Goal: Task Accomplishment & Management: Manage account settings

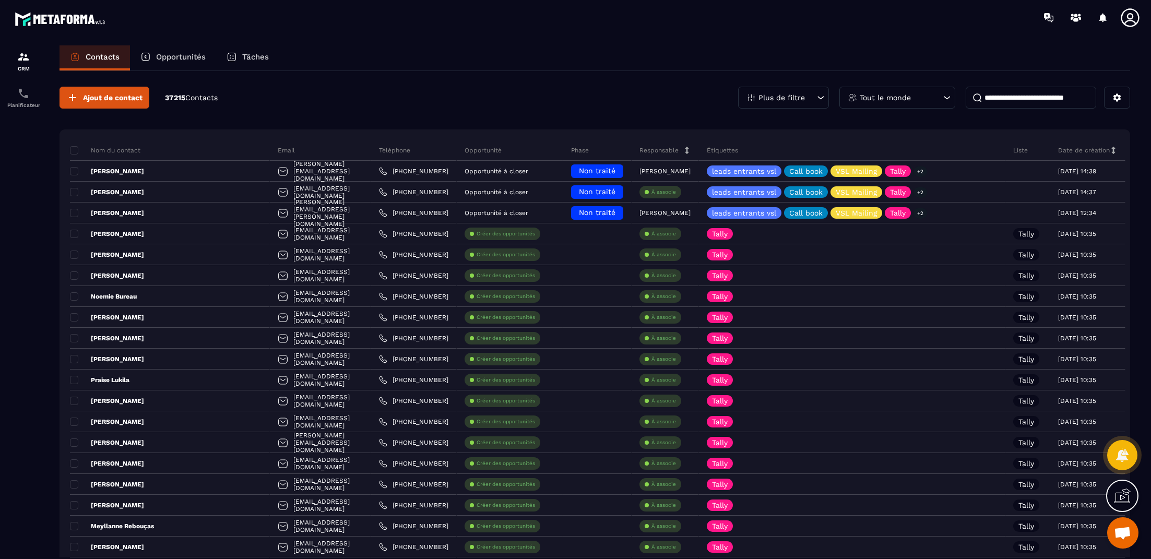
click at [161, 56] on p "Opportunités" at bounding box center [181, 56] width 50 height 9
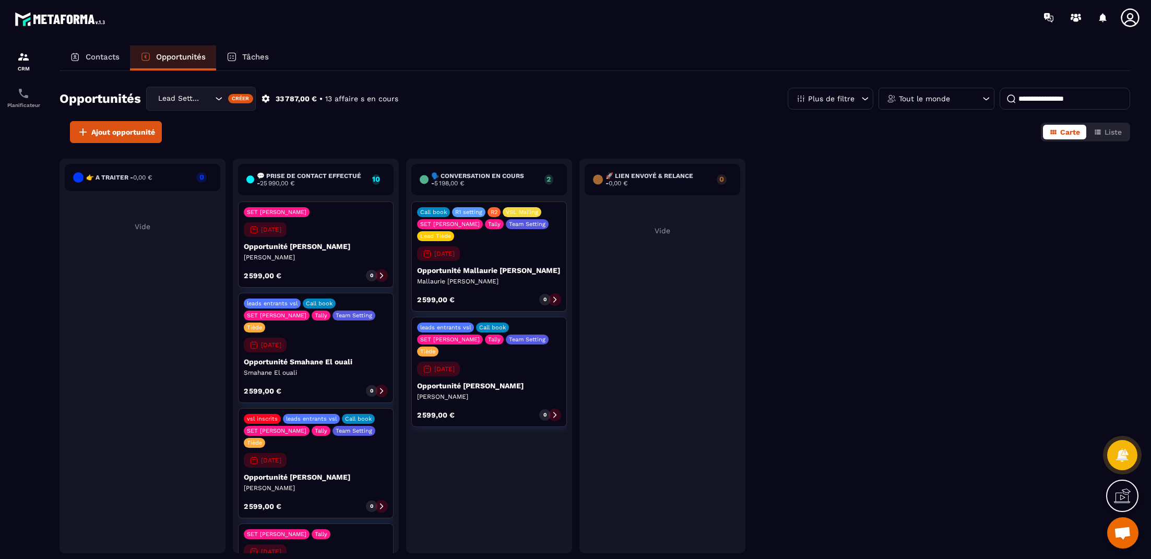
click at [199, 99] on div "Lead Setting" at bounding box center [184, 98] width 59 height 11
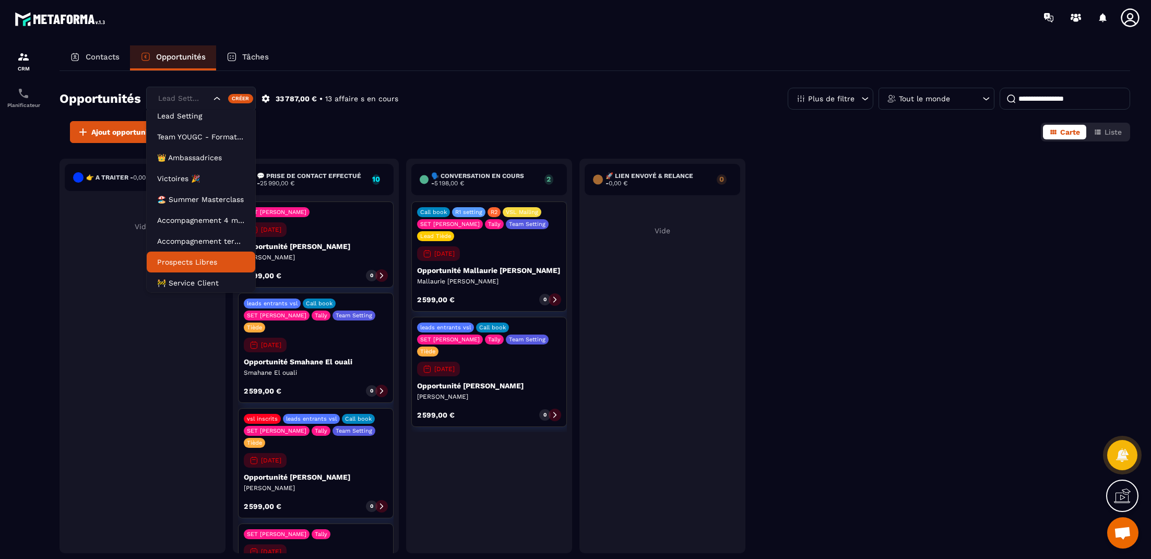
scroll to position [47, 0]
click at [220, 255] on li "Lead closing" at bounding box center [201, 261] width 109 height 21
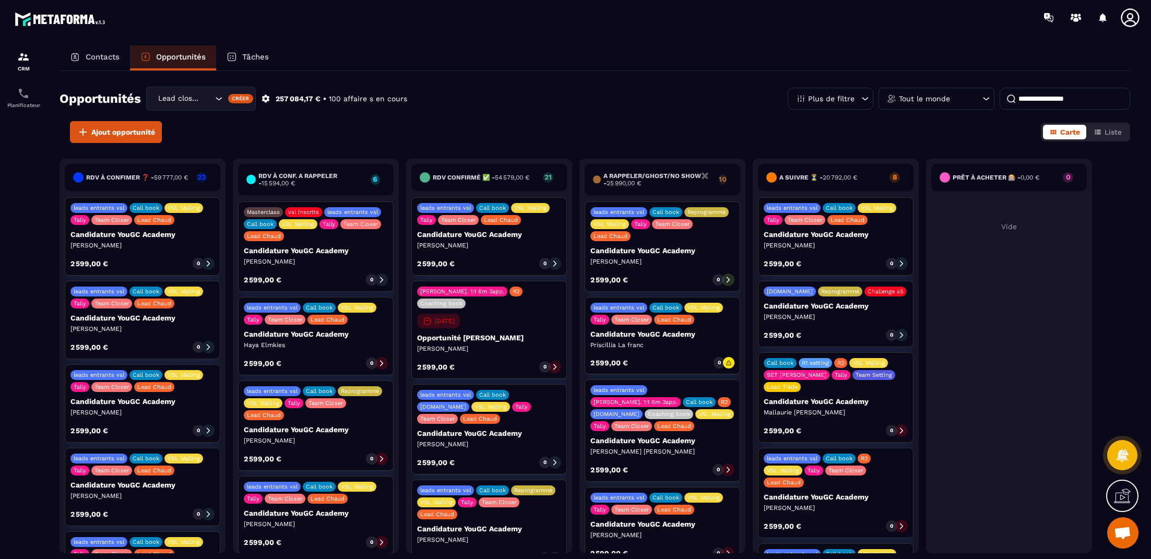
click at [179, 98] on div "Lead closing" at bounding box center [184, 98] width 59 height 11
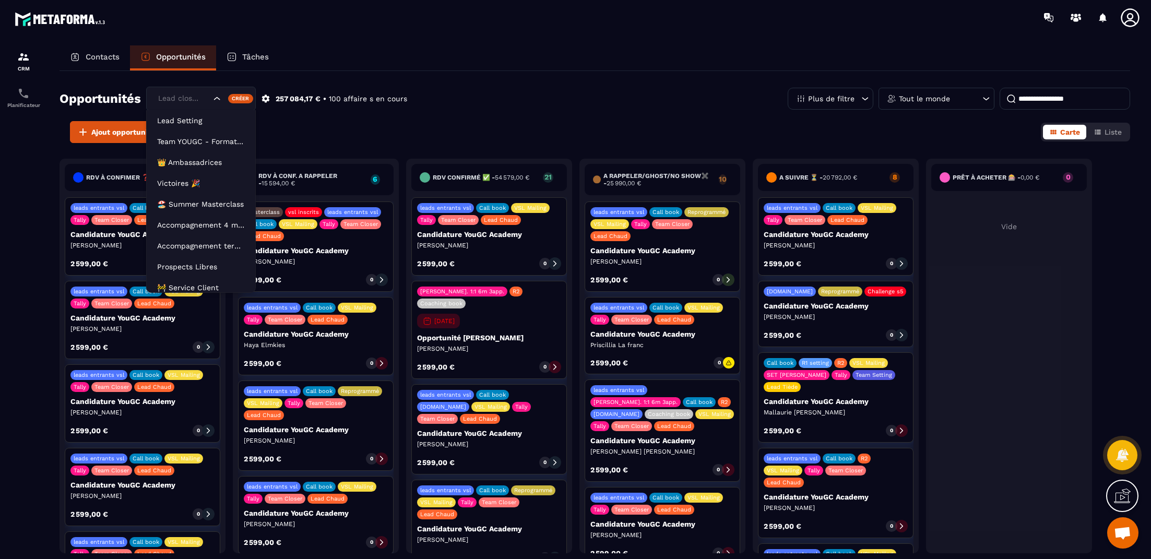
scroll to position [20, 0]
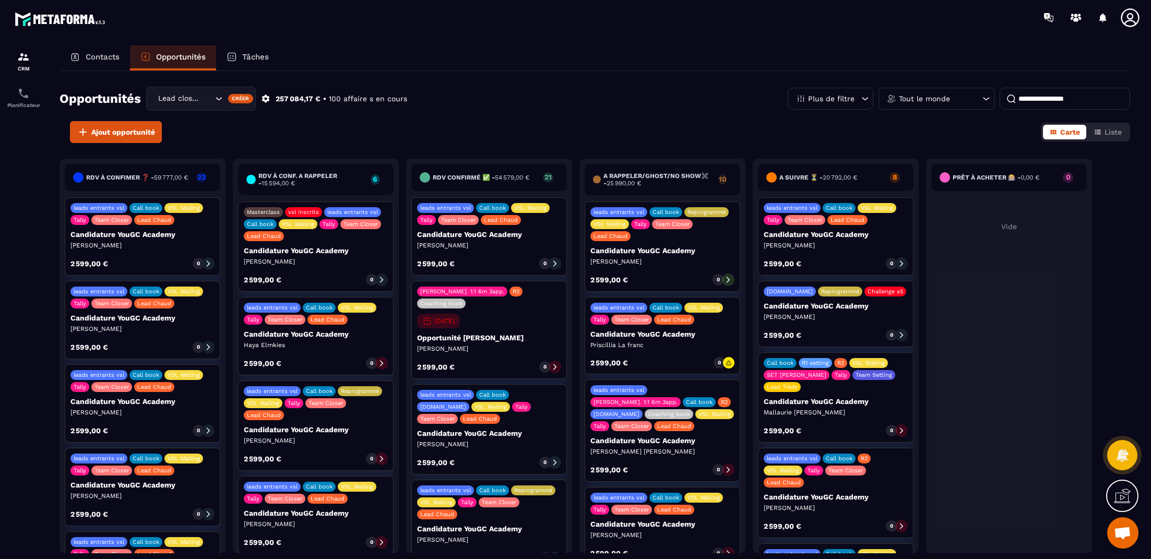
drag, startPoint x: 586, startPoint y: 111, endPoint x: 556, endPoint y: 112, distance: 29.3
click at [586, 111] on div "Opportunités Lead closing Lead Setting Team YOUGC - Formations 👑 Ambassadrices …" at bounding box center [595, 104] width 1071 height 34
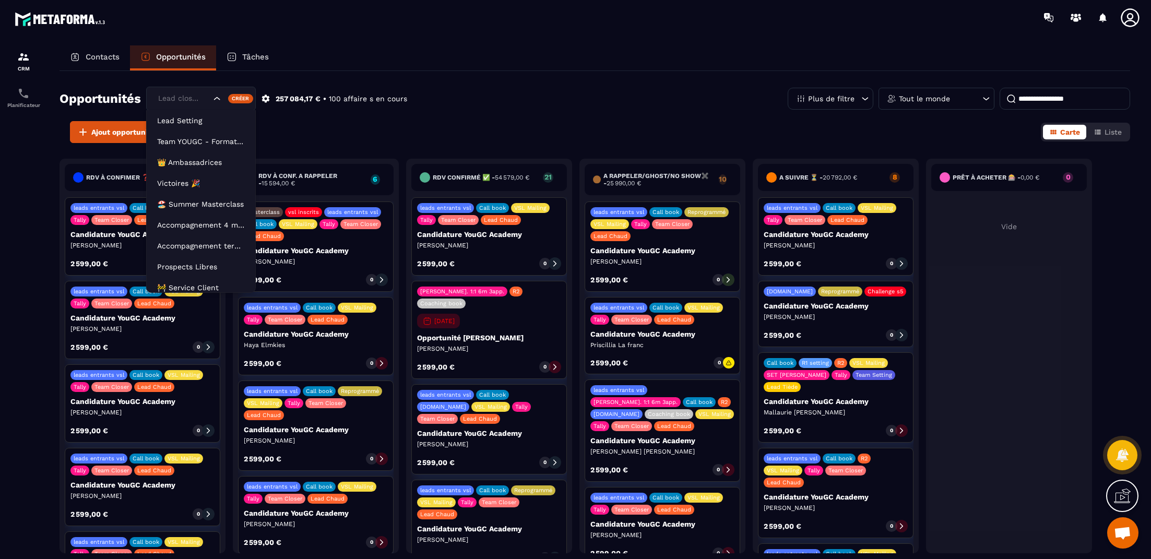
click at [199, 104] on div "Lead closing" at bounding box center [201, 99] width 110 height 24
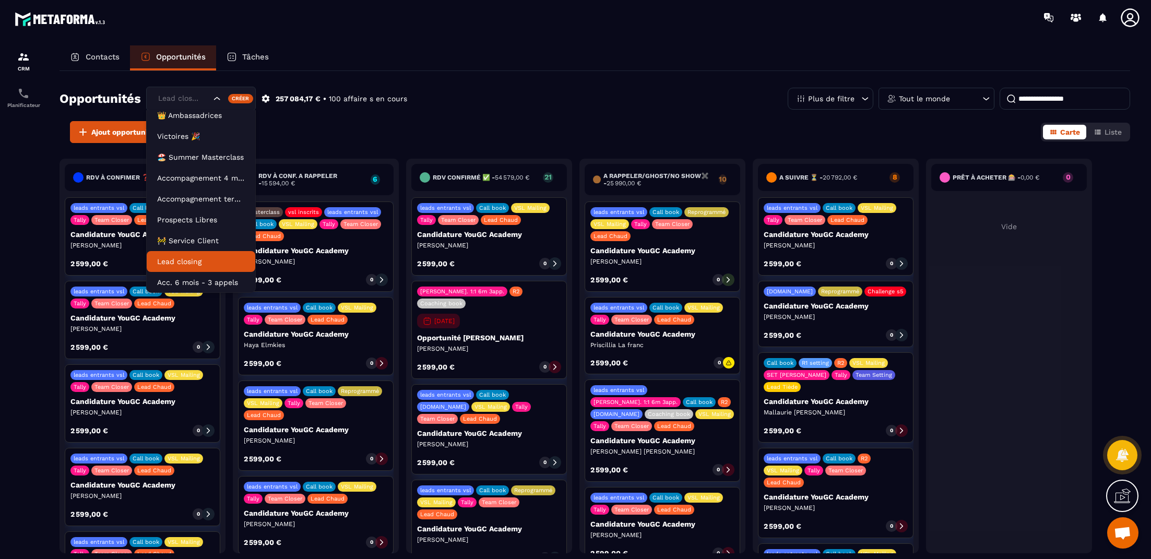
click at [211, 262] on p "Lead closing" at bounding box center [201, 261] width 88 height 10
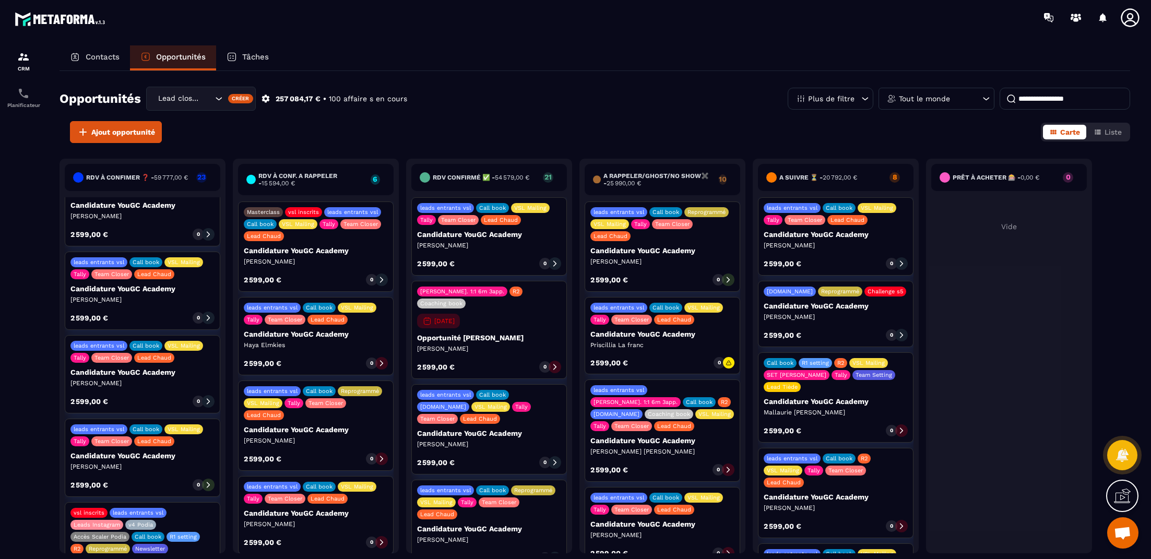
scroll to position [0, 0]
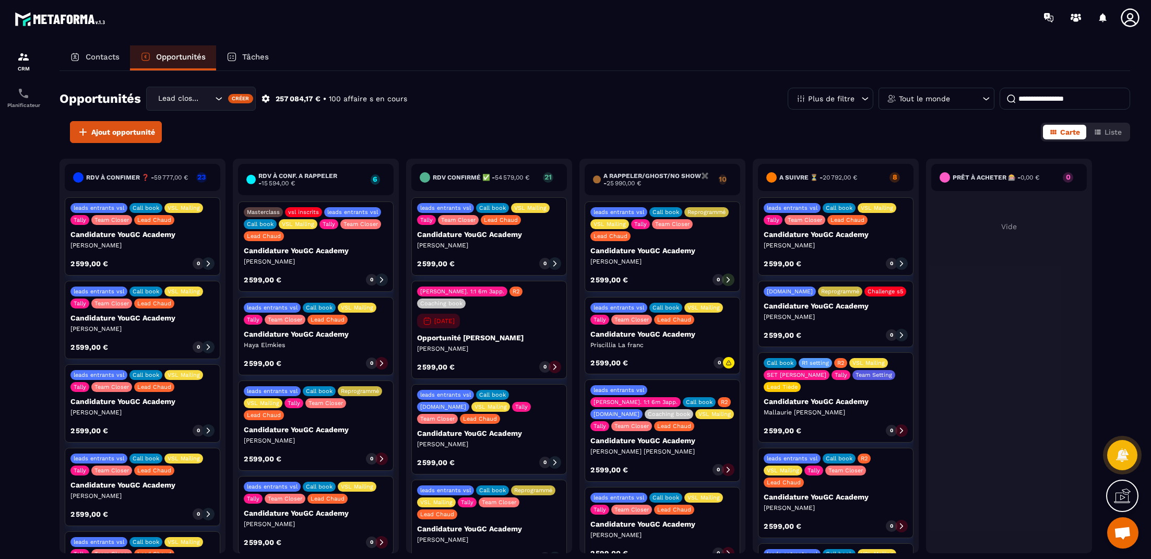
click at [926, 99] on p "Tout le monde" at bounding box center [924, 98] width 51 height 7
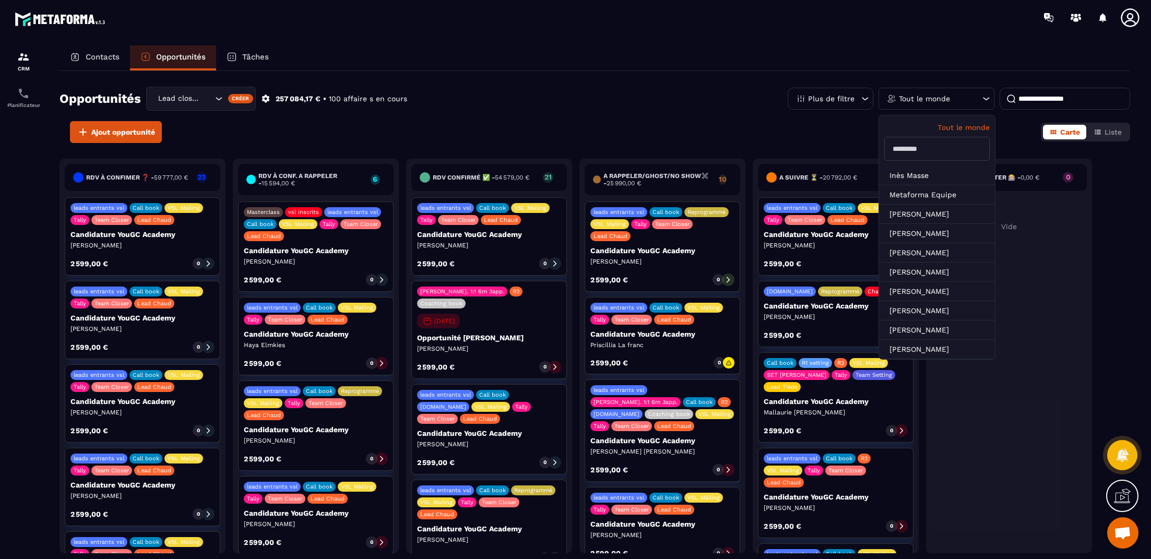
click at [941, 153] on input "text" at bounding box center [936, 149] width 105 height 24
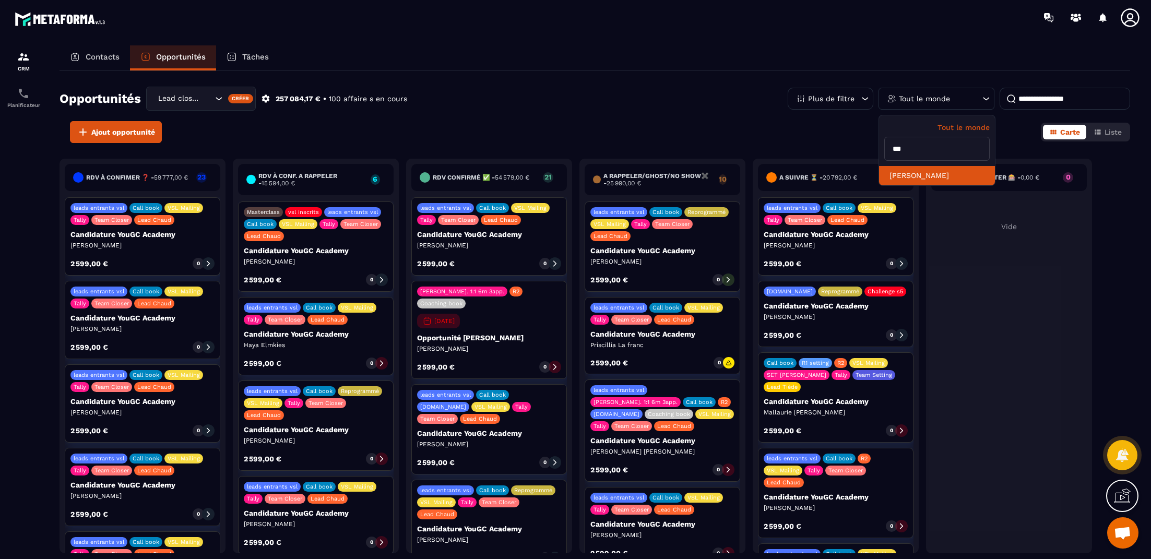
type input "***"
click at [939, 169] on li "[PERSON_NAME]" at bounding box center [937, 175] width 116 height 19
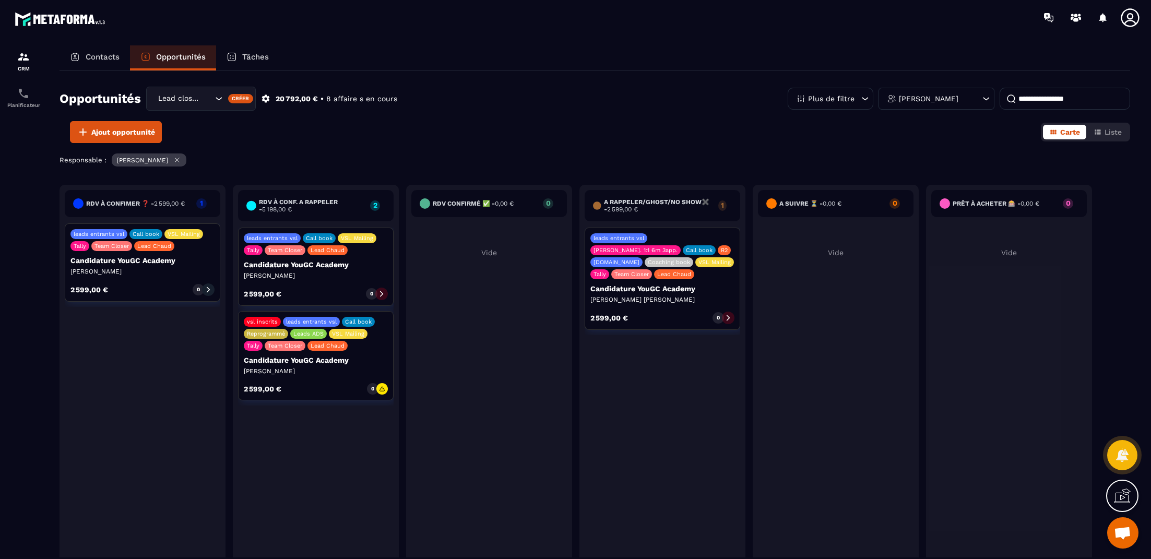
click at [370, 364] on p "Candidature YouGC Academy" at bounding box center [316, 360] width 144 height 8
